Goal: Check status: Check status

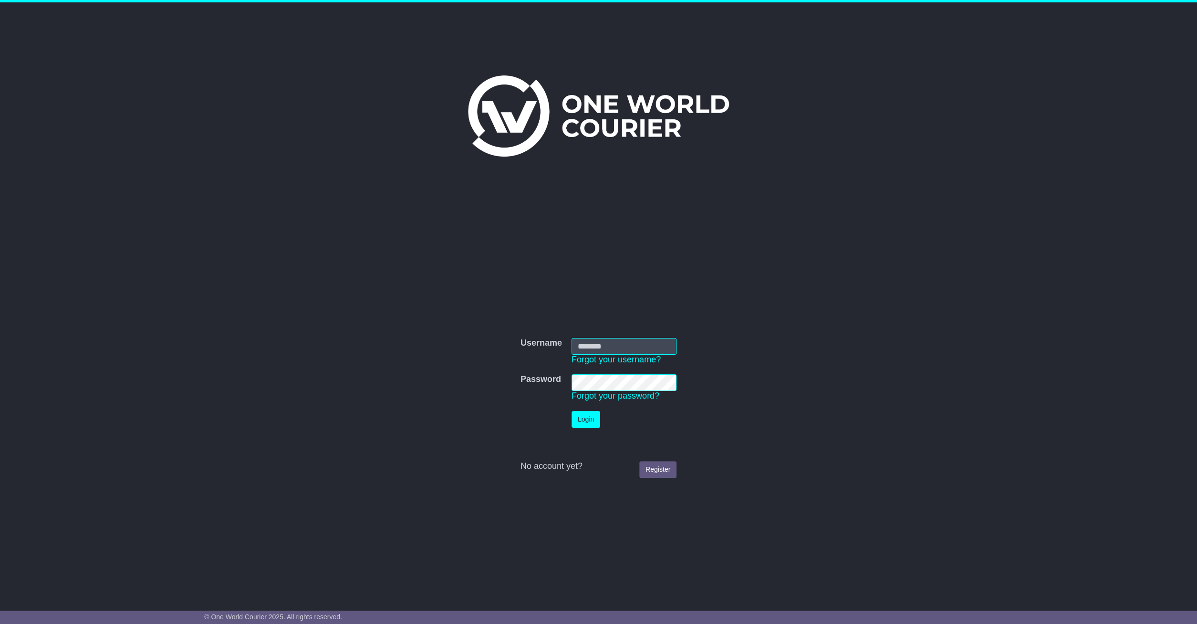
click at [616, 349] on input "Username" at bounding box center [624, 346] width 105 height 17
type input "**********"
click at [582, 419] on button "Login" at bounding box center [586, 419] width 29 height 17
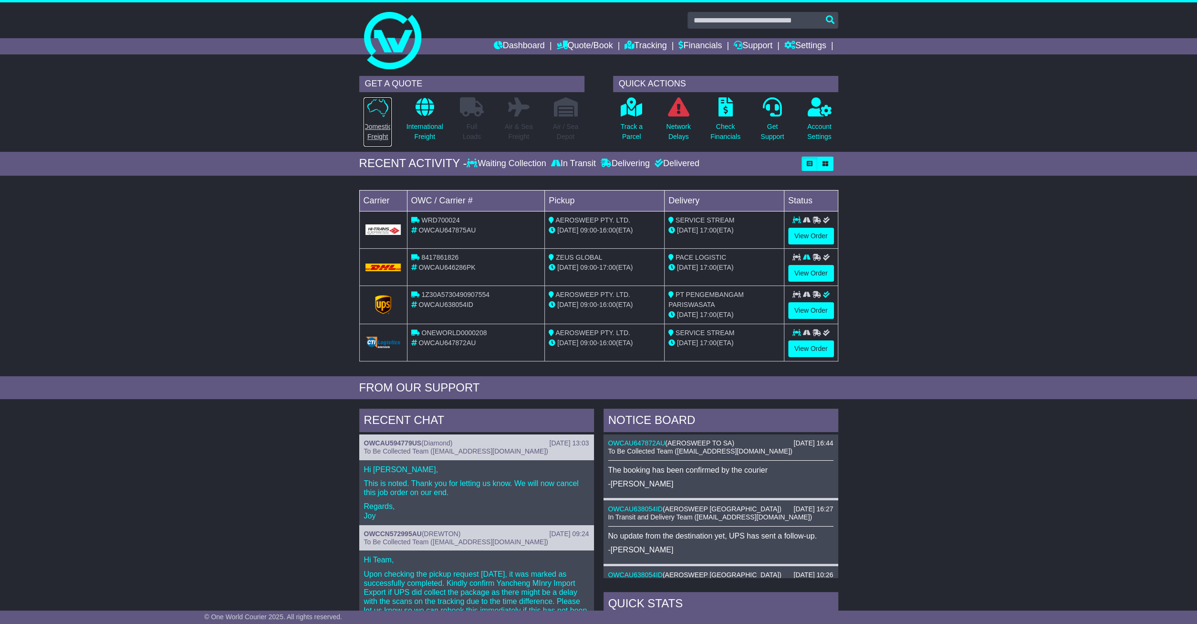
click at [382, 127] on p "Domestic Freight" at bounding box center [378, 132] width 28 height 20
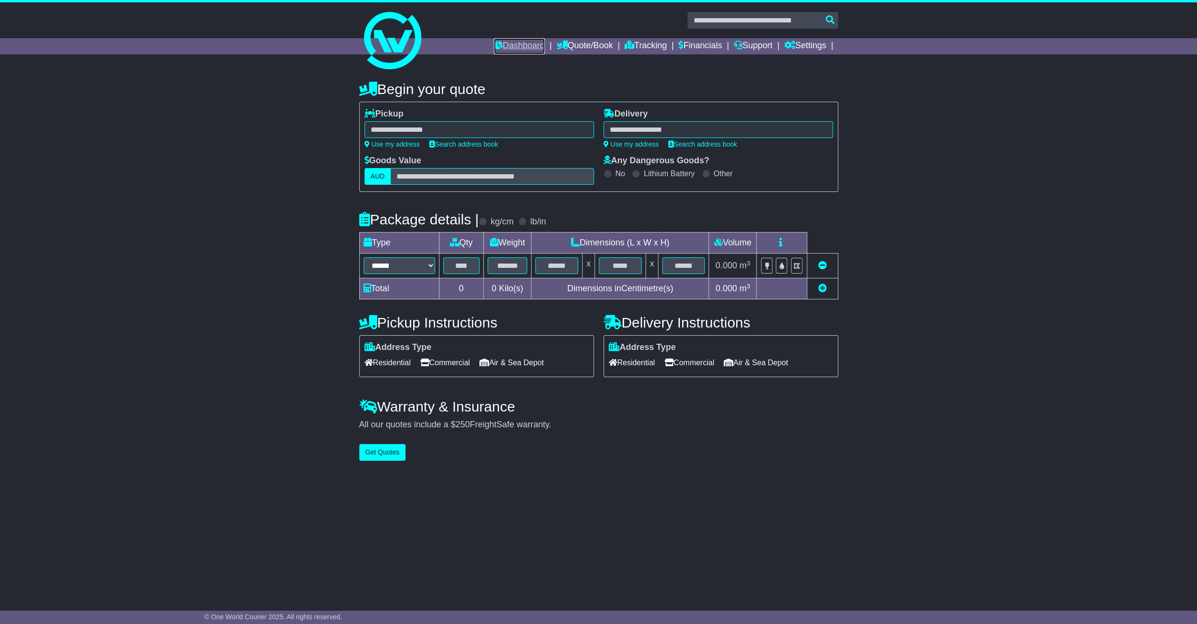
click at [519, 45] on link "Dashboard" at bounding box center [519, 46] width 51 height 16
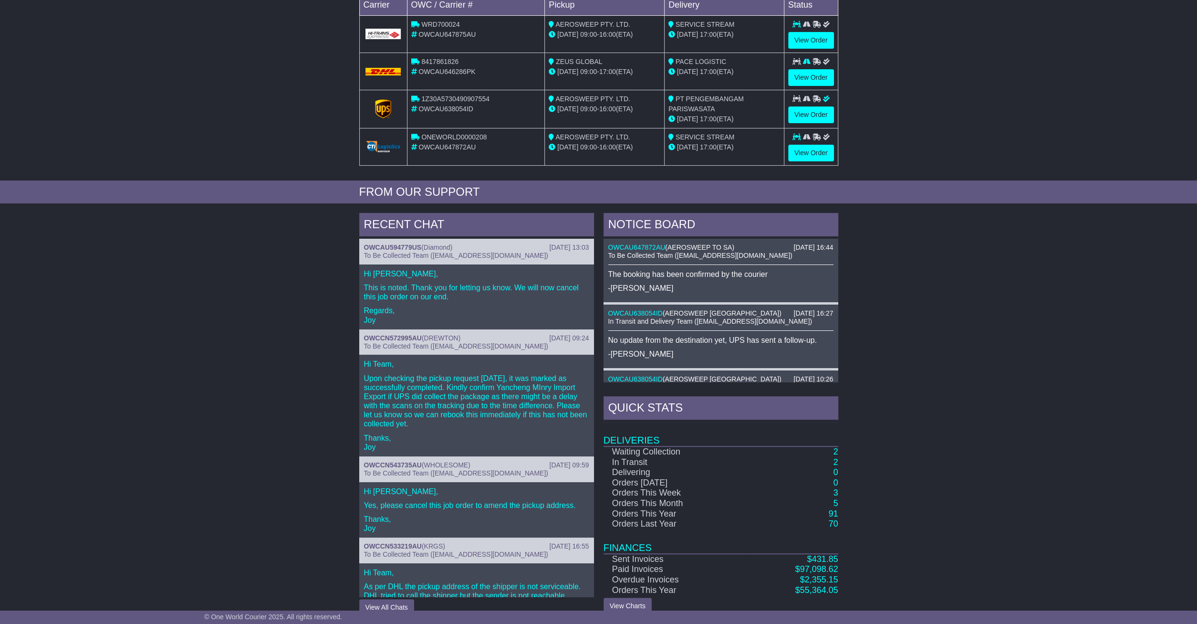
scroll to position [199, 0]
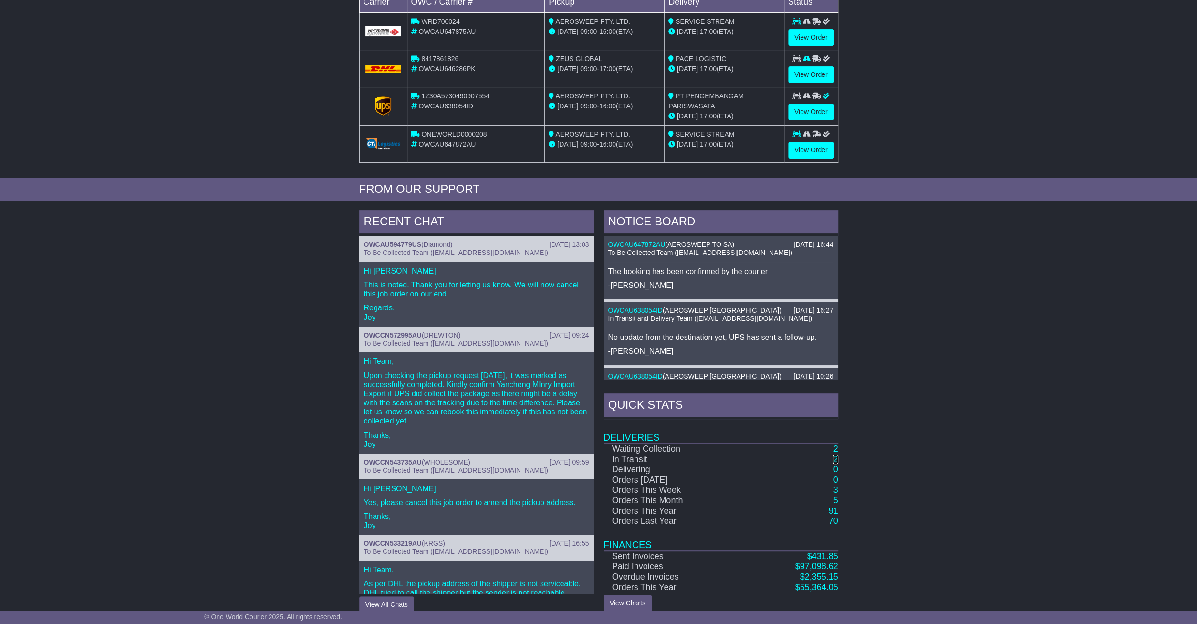
click at [837, 457] on link "2" at bounding box center [835, 459] width 5 height 10
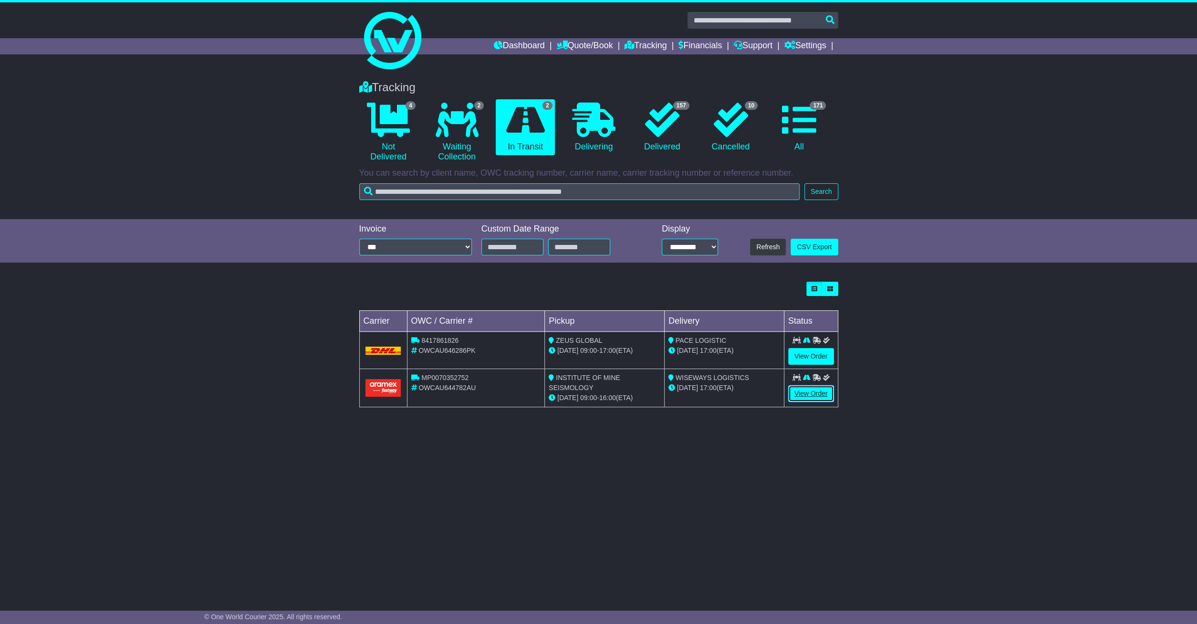
click at [804, 395] on link "View Order" at bounding box center [811, 393] width 46 height 17
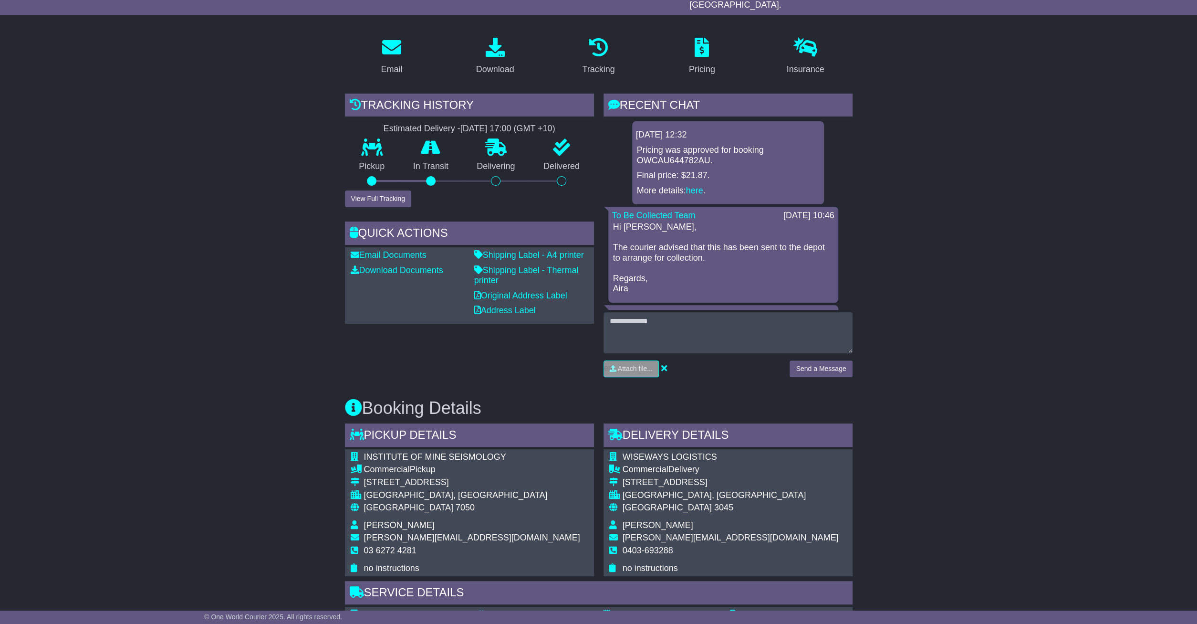
scroll to position [248, 0]
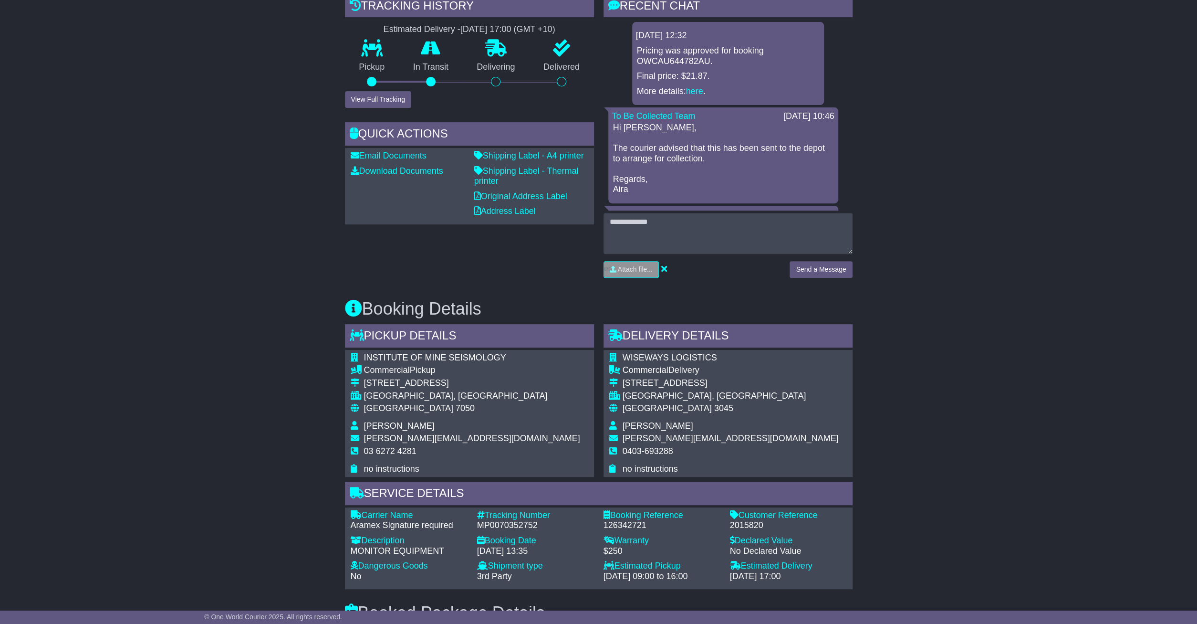
click at [538, 520] on div "MP0070352752" at bounding box center [535, 525] width 117 height 10
drag, startPoint x: 539, startPoint y: 512, endPoint x: 478, endPoint y: 508, distance: 61.2
click at [478, 520] on div "MP0070352752" at bounding box center [535, 525] width 117 height 10
copy div "MP0070352752"
